Goal: Navigation & Orientation: Find specific page/section

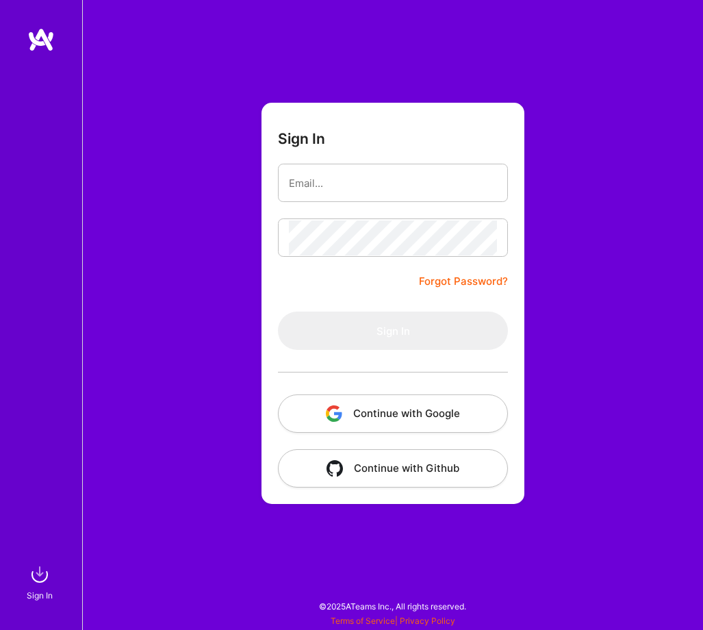
click at [393, 422] on button "Continue with Google" at bounding box center [393, 413] width 230 height 38
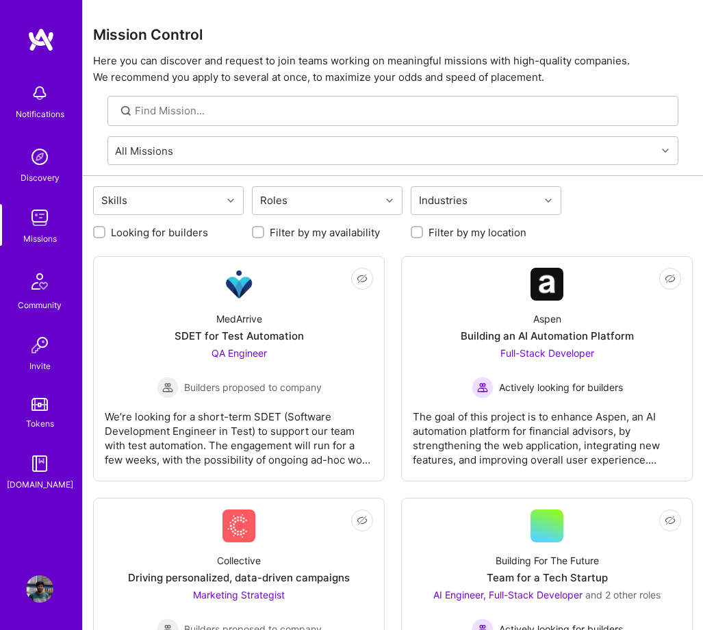
click at [36, 95] on img at bounding box center [39, 92] width 27 height 27
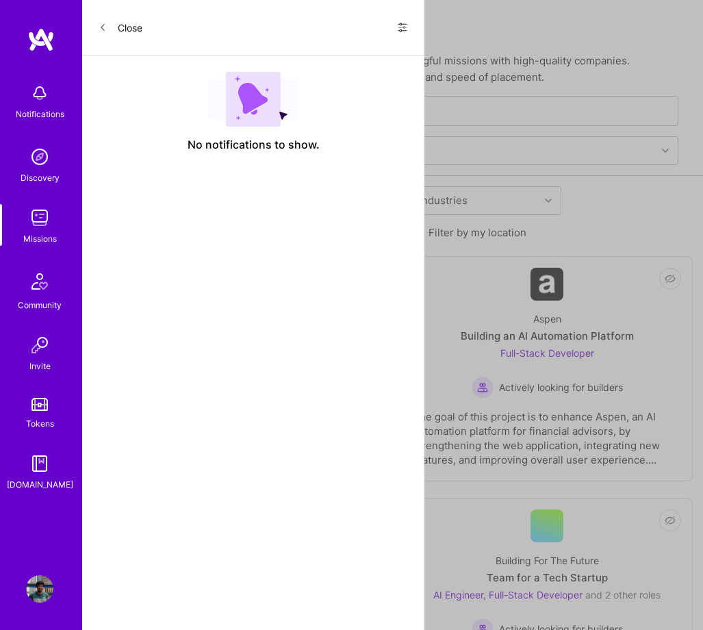
click at [105, 29] on icon at bounding box center [103, 27] width 8 height 8
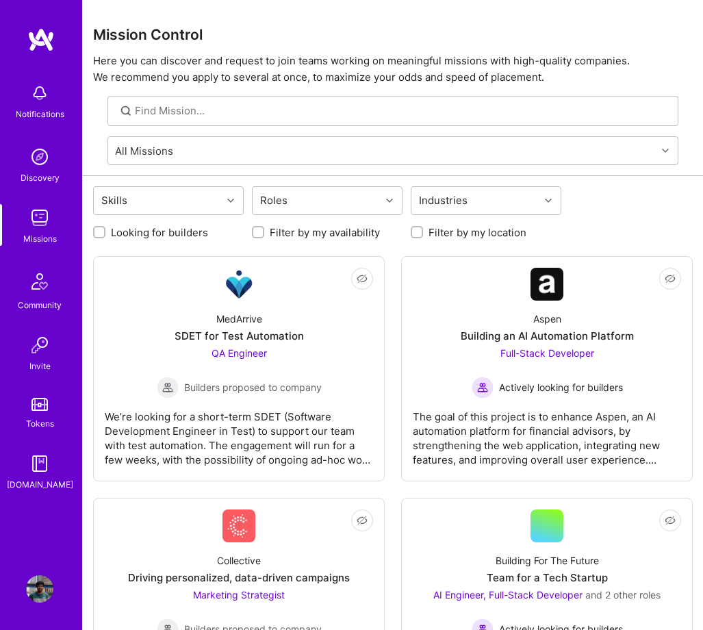
click at [41, 572] on div "Notifications Discovery Missions Community Invite Tokens A.Guide Profile" at bounding box center [41, 315] width 82 height 630
click at [39, 585] on img at bounding box center [39, 588] width 27 height 27
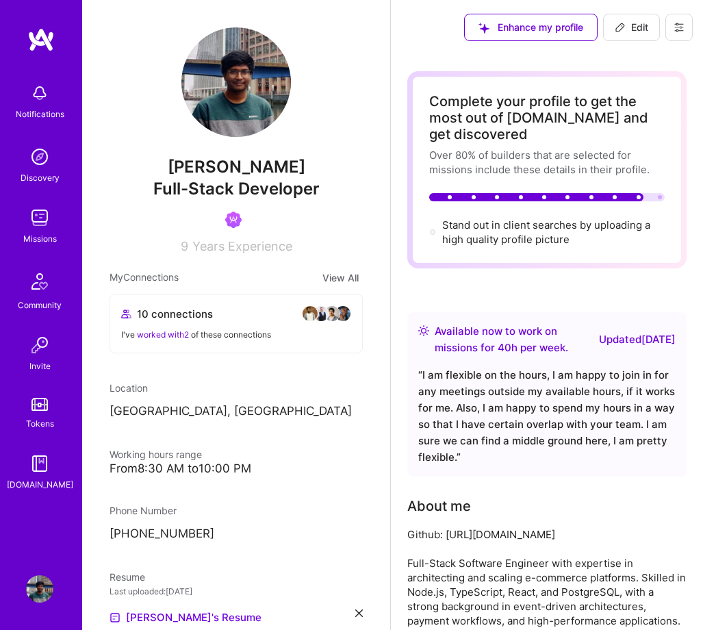
click at [34, 224] on img at bounding box center [39, 217] width 27 height 27
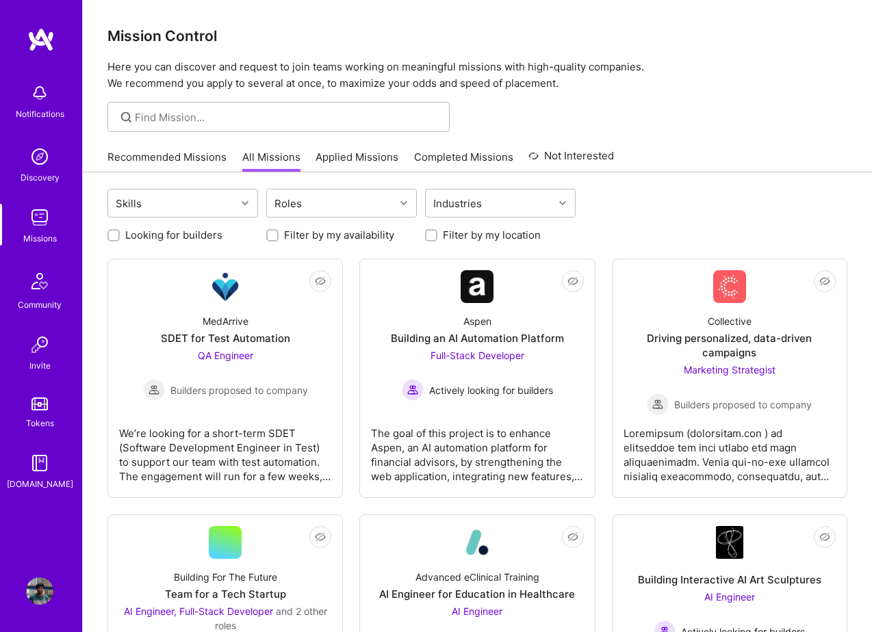
click at [359, 153] on link "Applied Missions" at bounding box center [357, 161] width 83 height 23
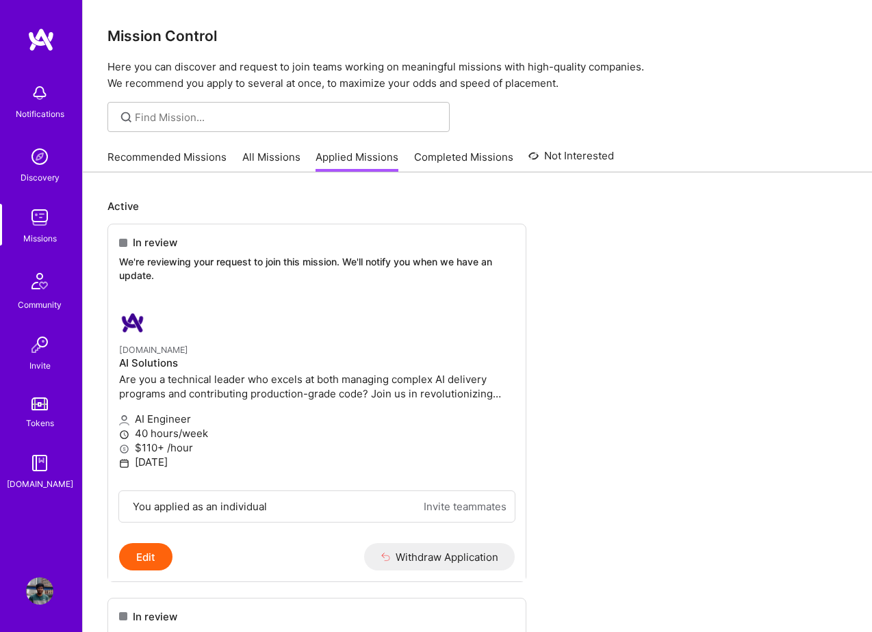
click at [459, 170] on link "Completed Missions" at bounding box center [463, 161] width 99 height 23
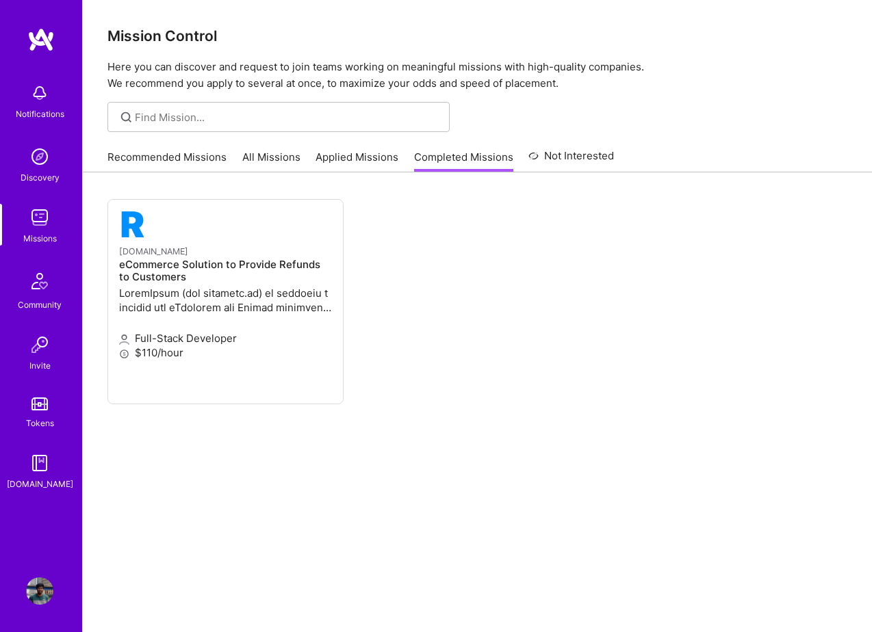
click at [348, 158] on link "Applied Missions" at bounding box center [357, 161] width 83 height 23
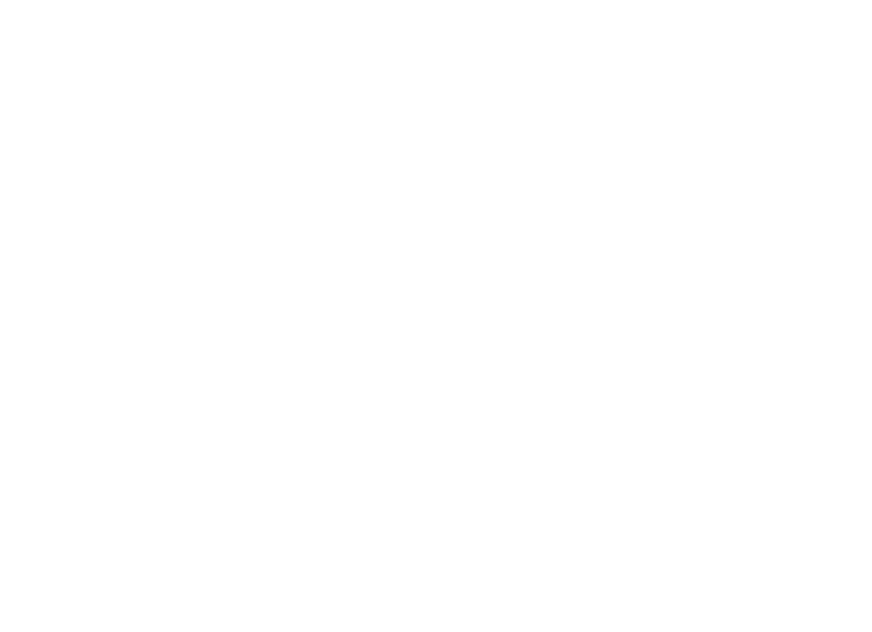
click at [0, 0] on link "Recommended Missions" at bounding box center [0, 0] width 0 height 0
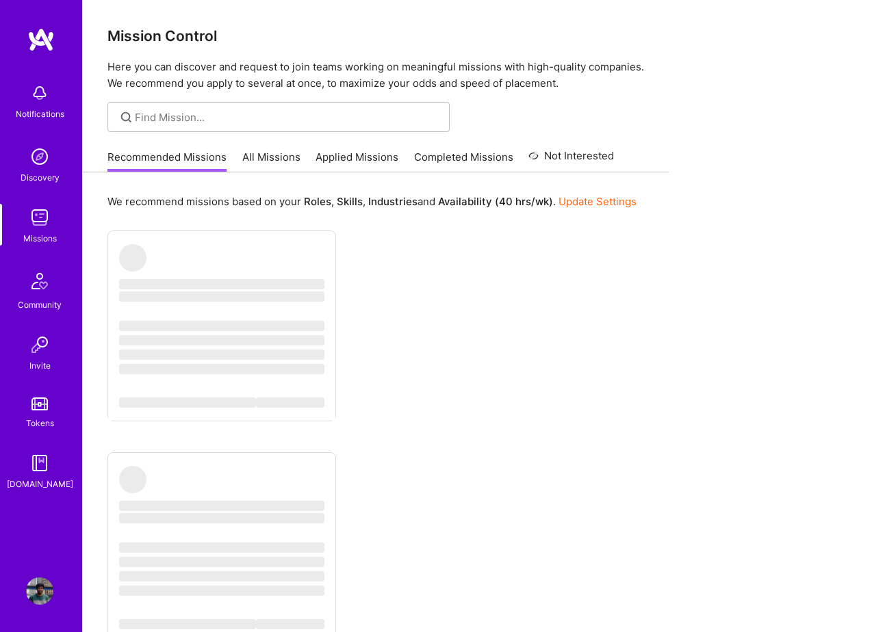
click at [49, 161] on img at bounding box center [39, 156] width 27 height 27
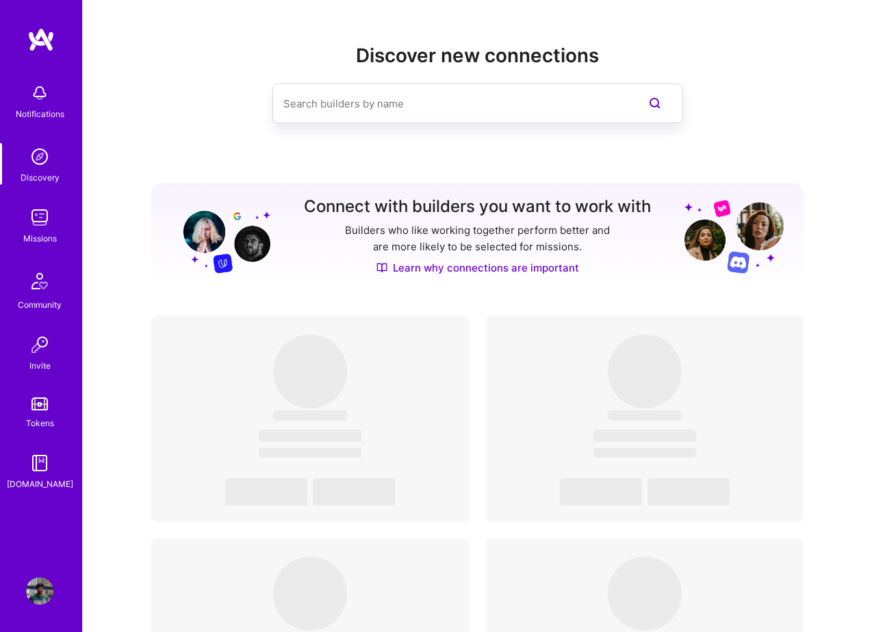
click at [50, 233] on div "Missions" at bounding box center [40, 238] width 34 height 14
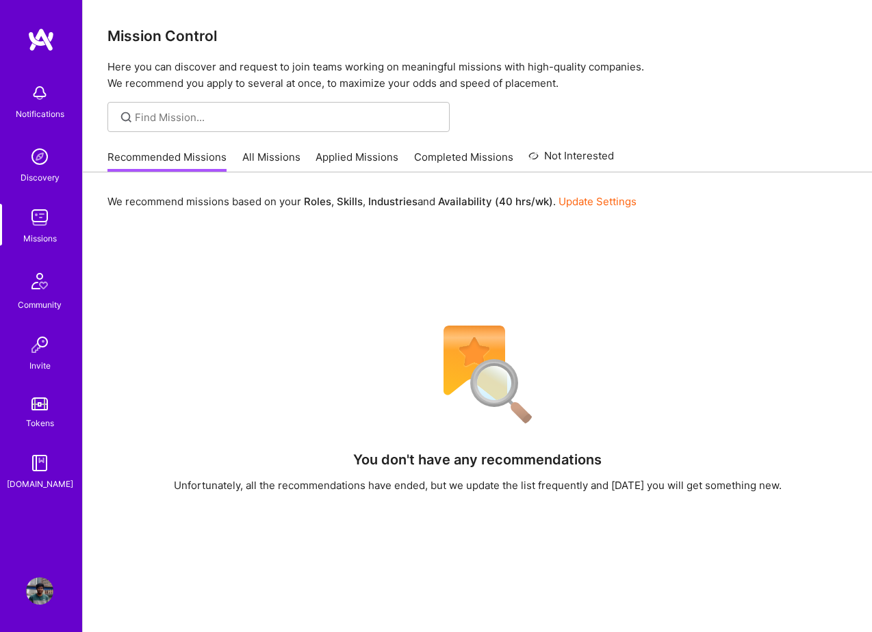
click at [38, 293] on img at bounding box center [39, 281] width 33 height 33
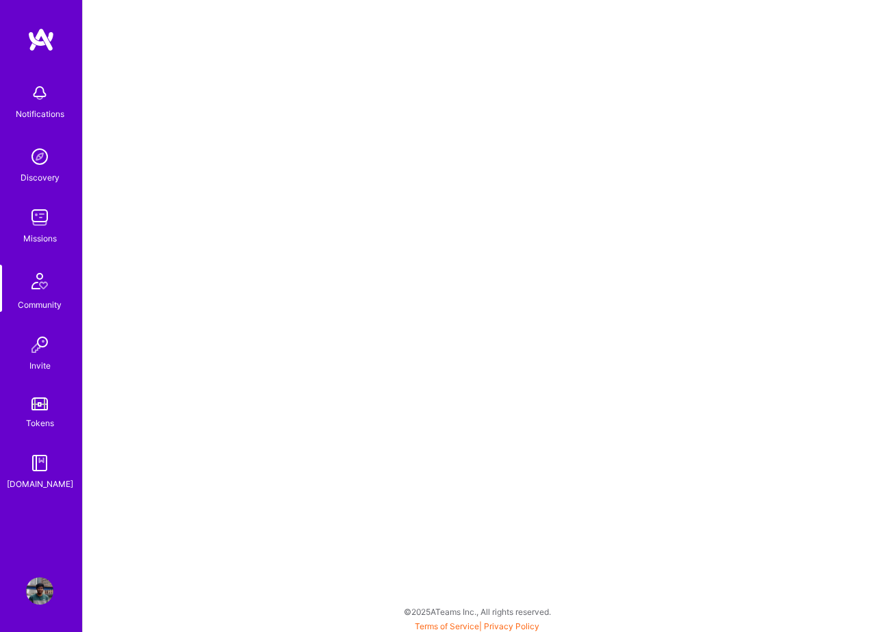
click at [47, 413] on link "Tokens" at bounding box center [39, 411] width 85 height 38
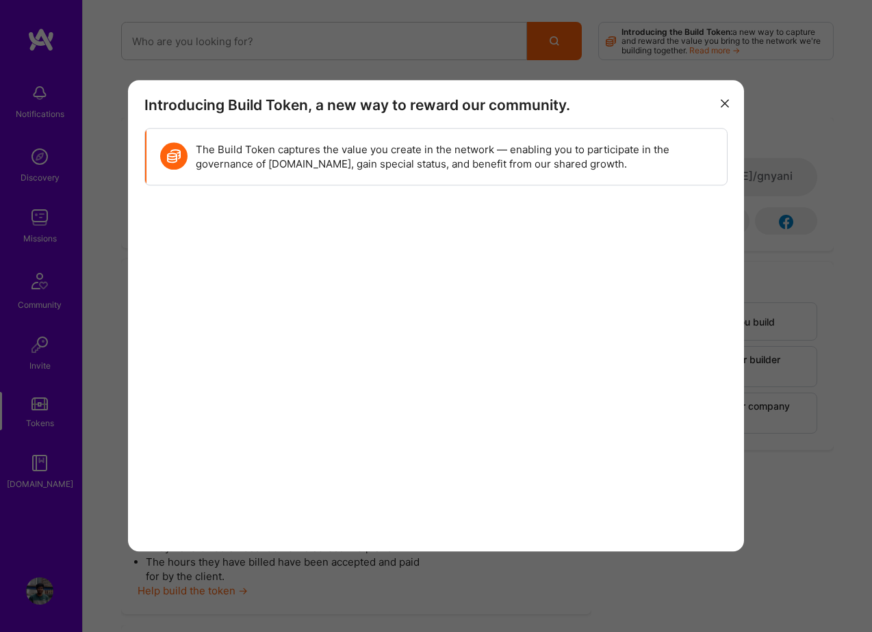
click at [702, 105] on icon "modal" at bounding box center [725, 103] width 8 height 8
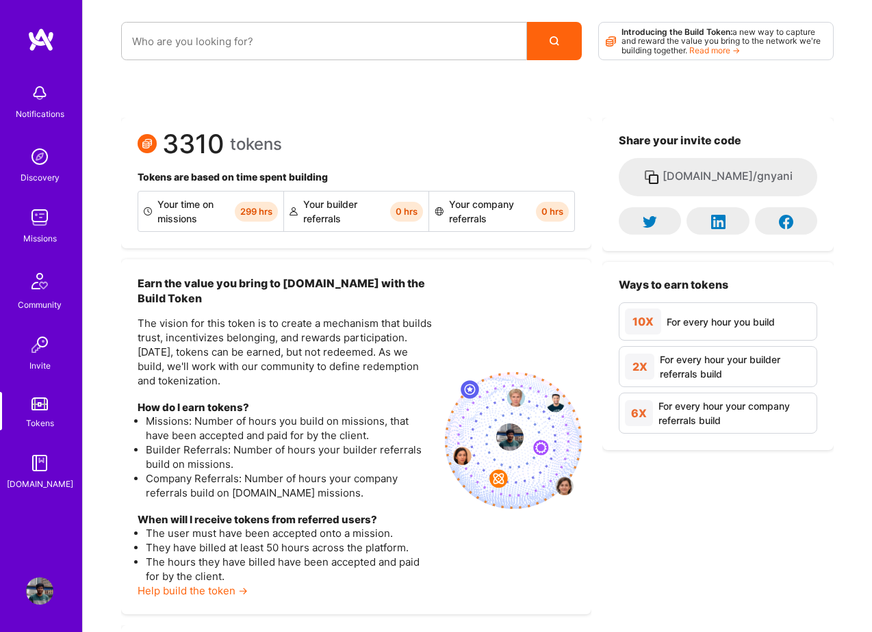
click at [44, 464] on img at bounding box center [39, 463] width 27 height 27
